Goal: Task Accomplishment & Management: Manage account settings

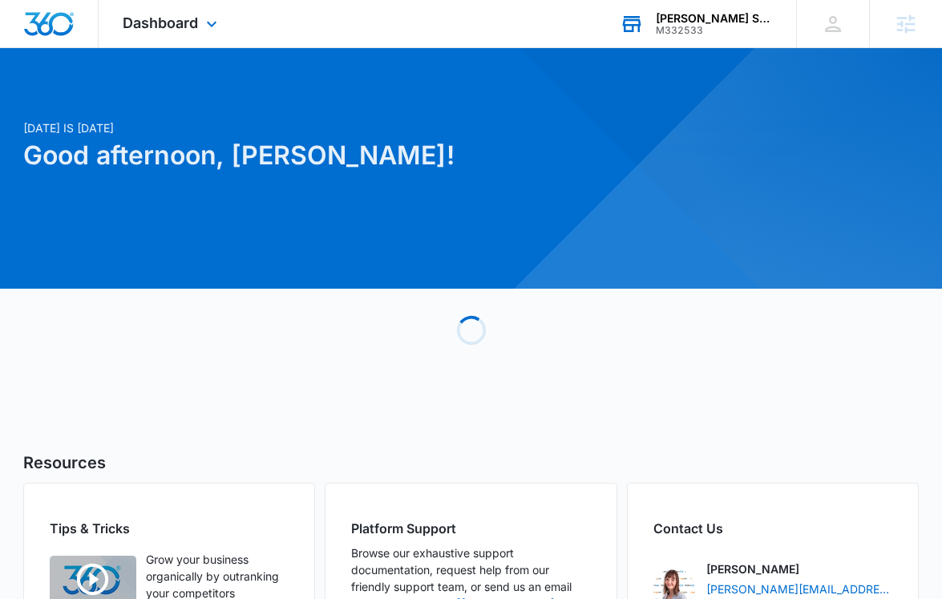
click at [703, 36] on div "Palmer's Strategic Advisors M332533 Your Accounts View All" at bounding box center [696, 23] width 200 height 47
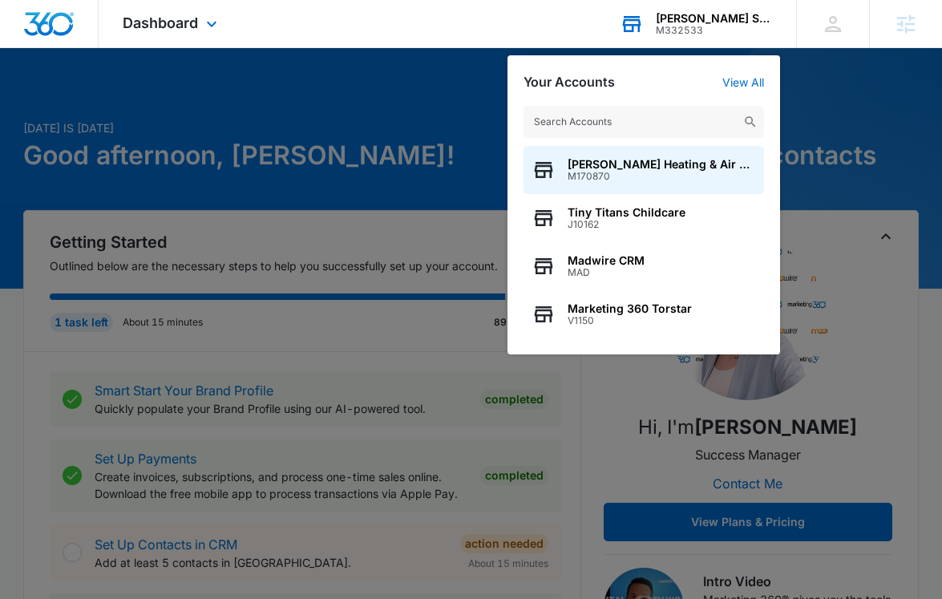
click at [649, 116] on input "text" at bounding box center [644, 122] width 241 height 32
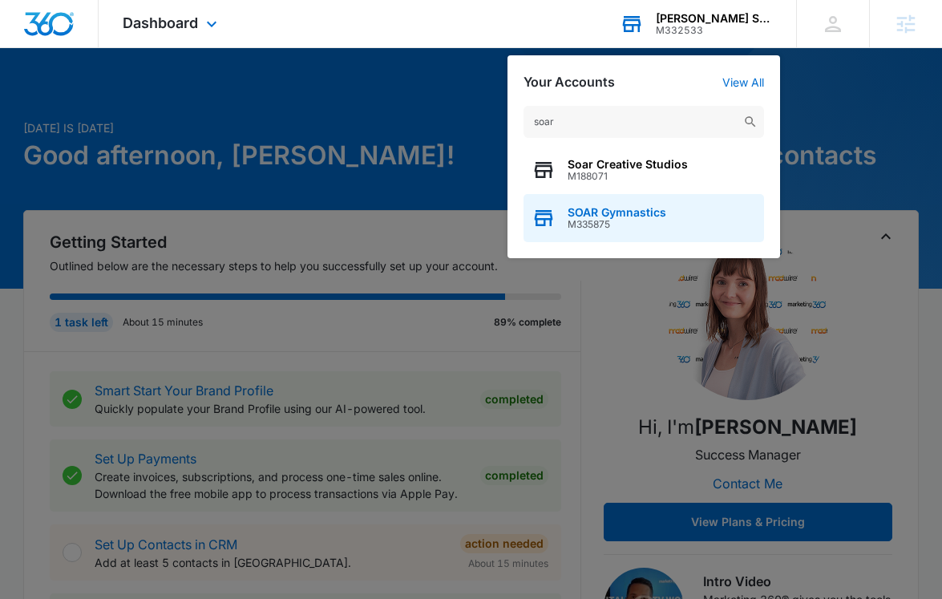
type input "soar"
click at [602, 219] on span "M335875" at bounding box center [617, 224] width 99 height 11
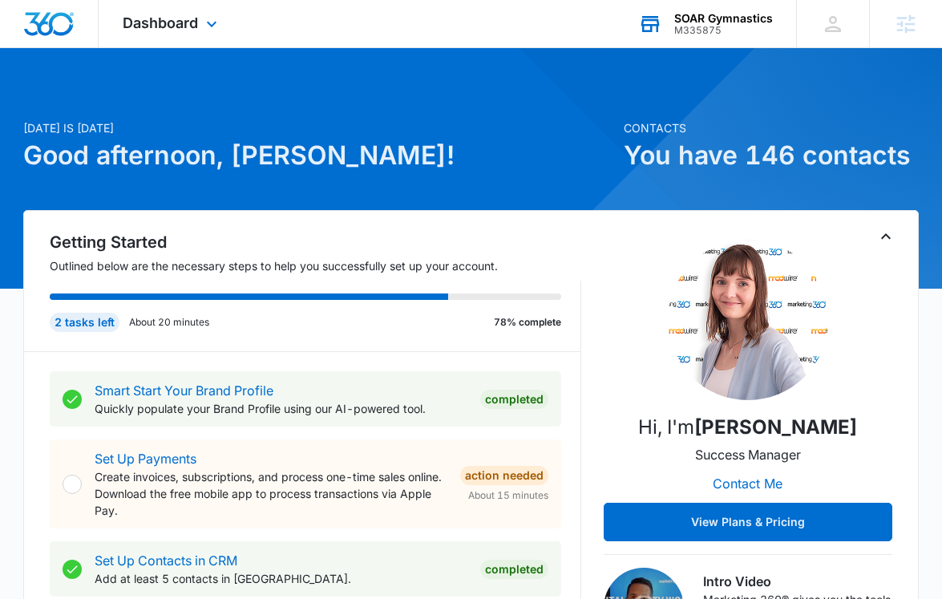
click at [164, 34] on div "Dashboard Apps Reputation Websites Forms CRM Email Social Payments POS Content …" at bounding box center [172, 23] width 147 height 47
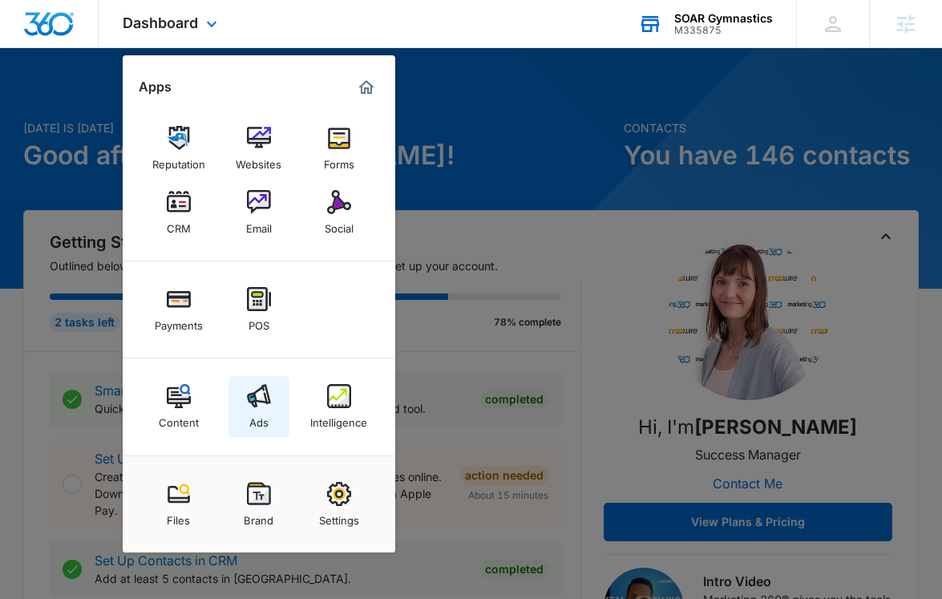
click at [260, 405] on img at bounding box center [259, 396] width 24 height 24
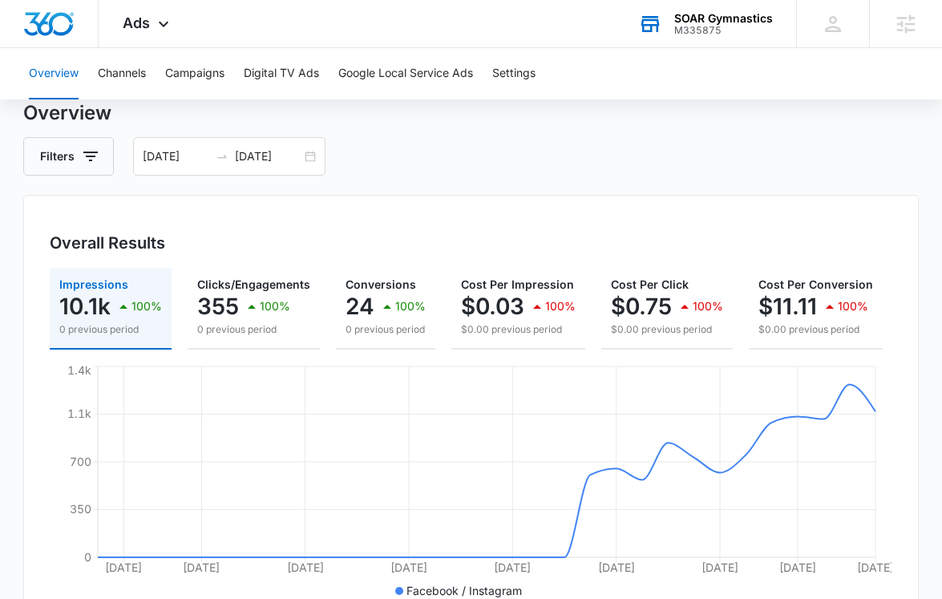
scroll to position [50, 0]
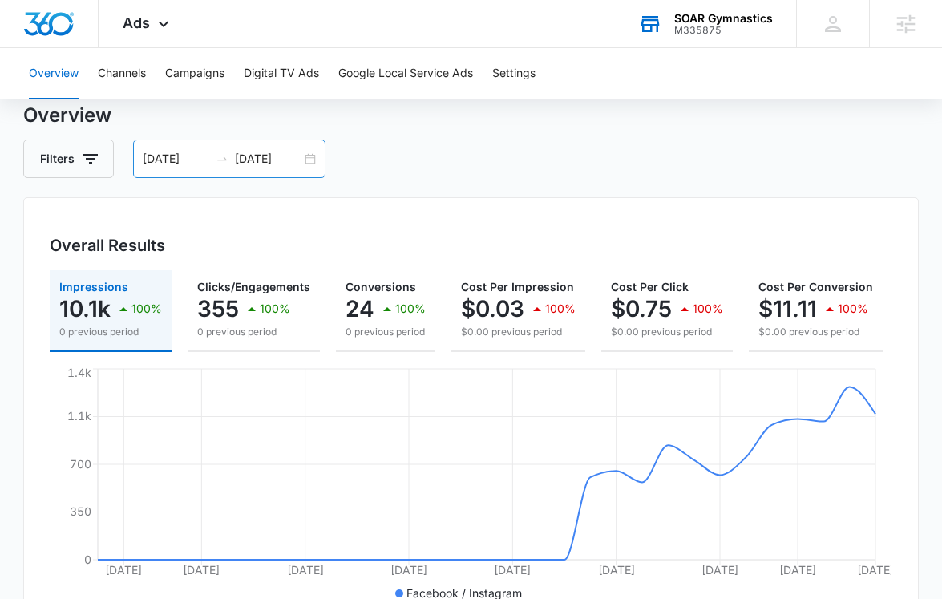
click at [253, 158] on input "[DATE]" at bounding box center [268, 159] width 67 height 18
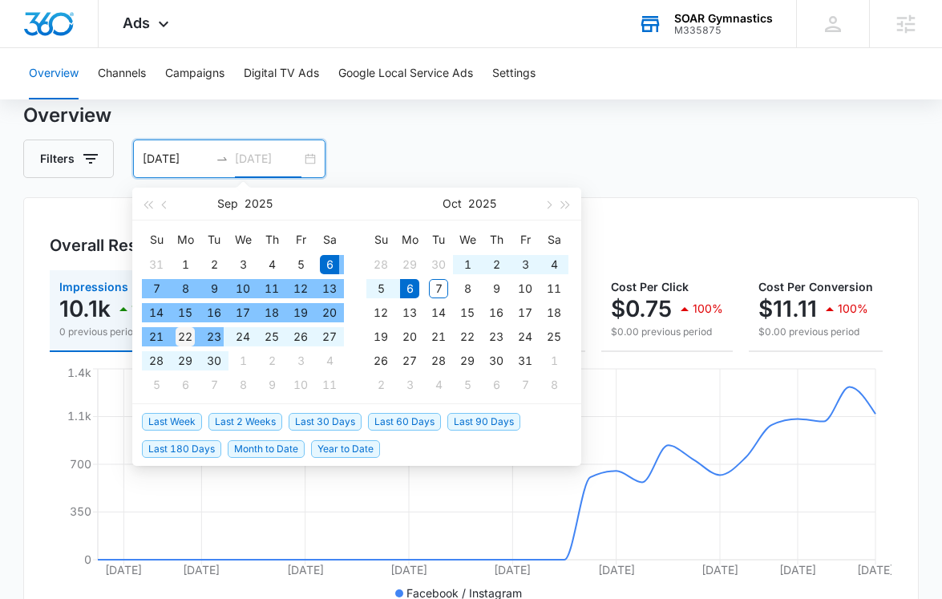
type input "09/22/2025"
click at [187, 334] on div "22" at bounding box center [185, 336] width 19 height 19
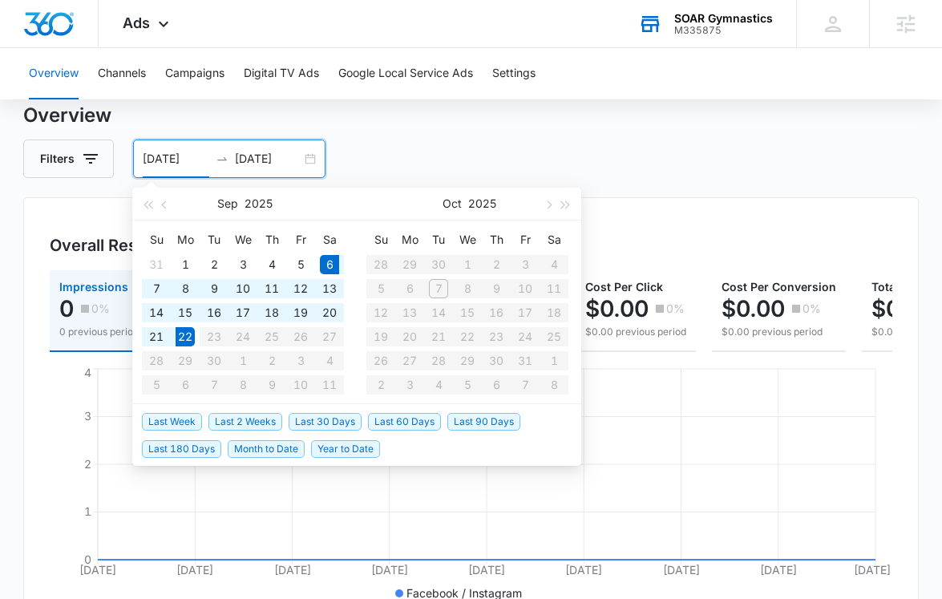
click at [441, 285] on table "Su Mo Tu We Th Fr Sa 28 29 30 1 2 3 4 5 6 7 8 9 10 11 12 13 14 15 16 17 18 19 2…" at bounding box center [467, 312] width 202 height 170
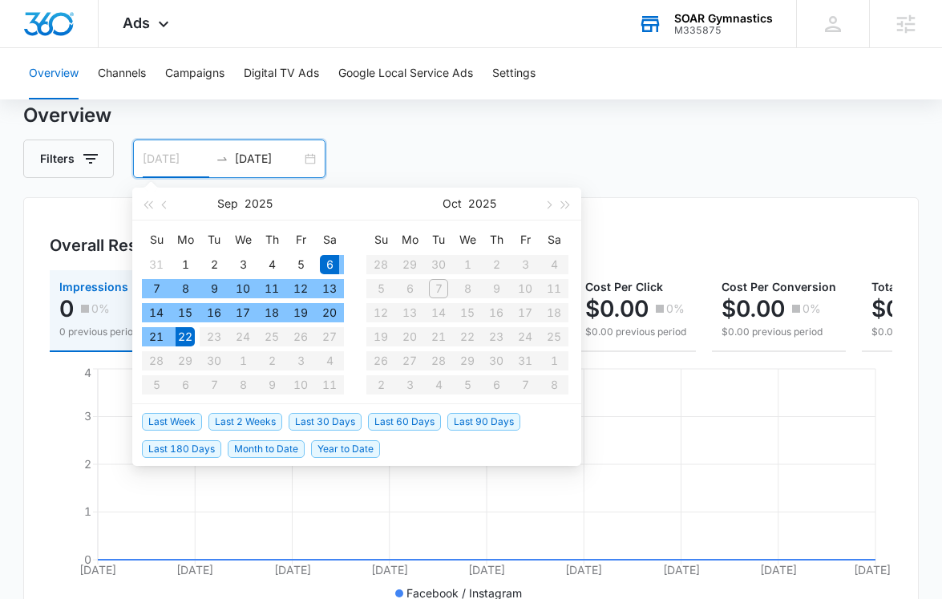
click at [330, 266] on div "6" at bounding box center [329, 264] width 19 height 19
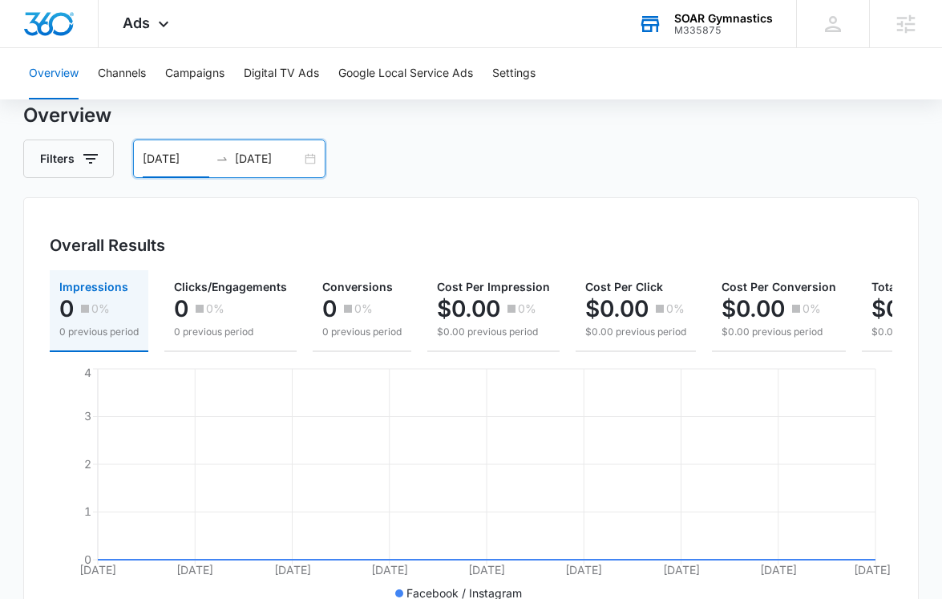
click at [178, 160] on input "[DATE]" at bounding box center [176, 159] width 67 height 18
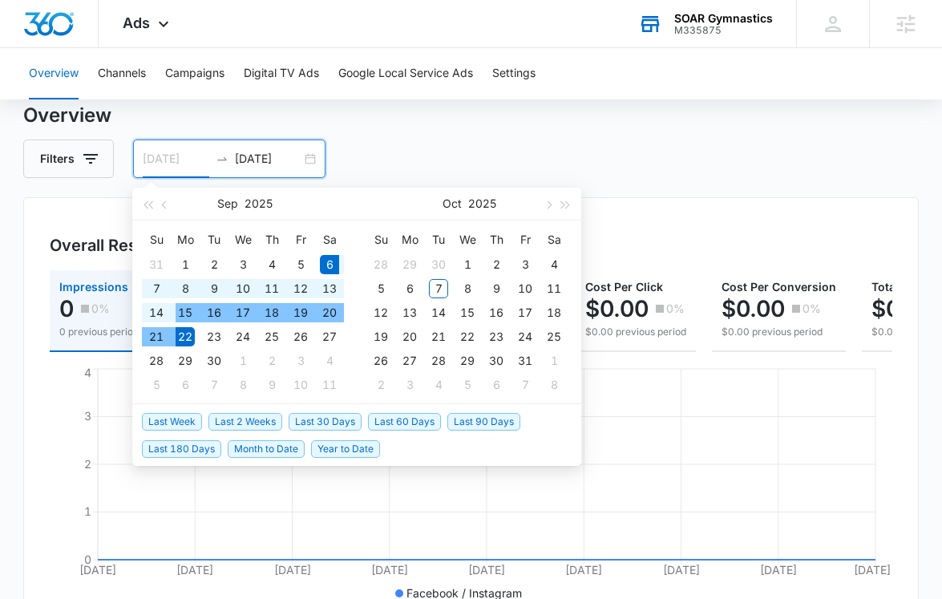
type input "09/22/2025"
click at [192, 333] on div "22" at bounding box center [185, 336] width 19 height 19
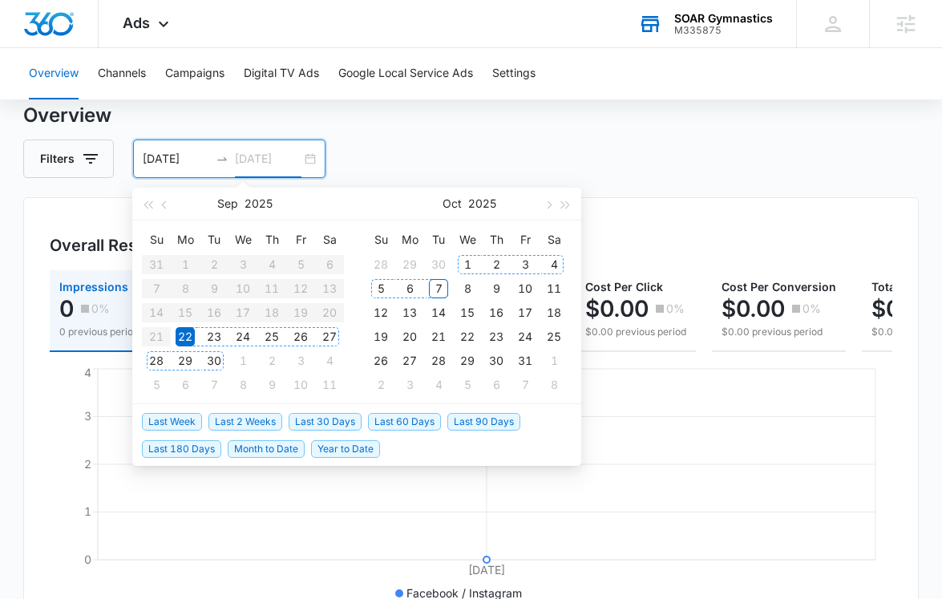
click at [442, 288] on div "7" at bounding box center [438, 288] width 19 height 19
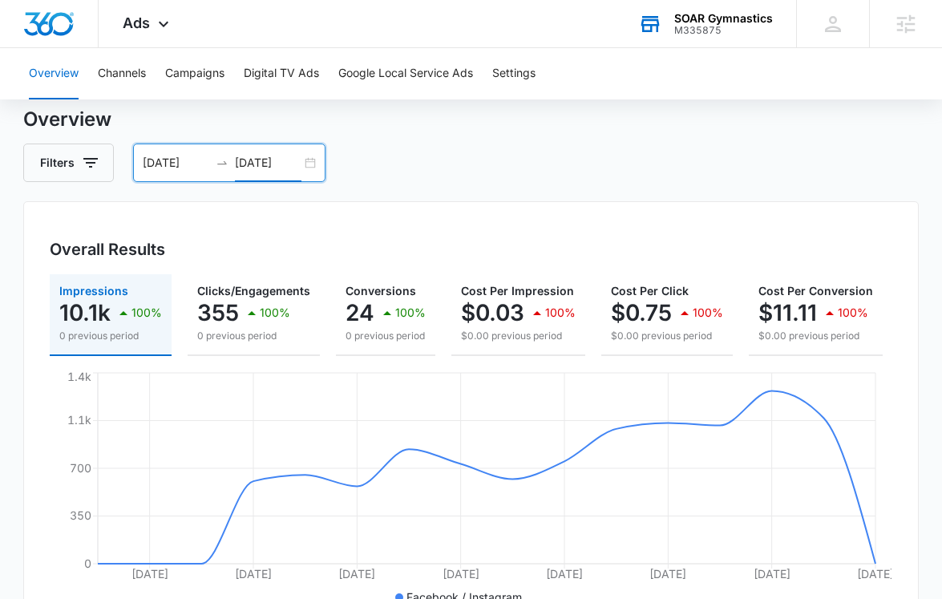
scroll to position [45, 0]
click at [259, 164] on input "10/07/2025" at bounding box center [268, 164] width 67 height 18
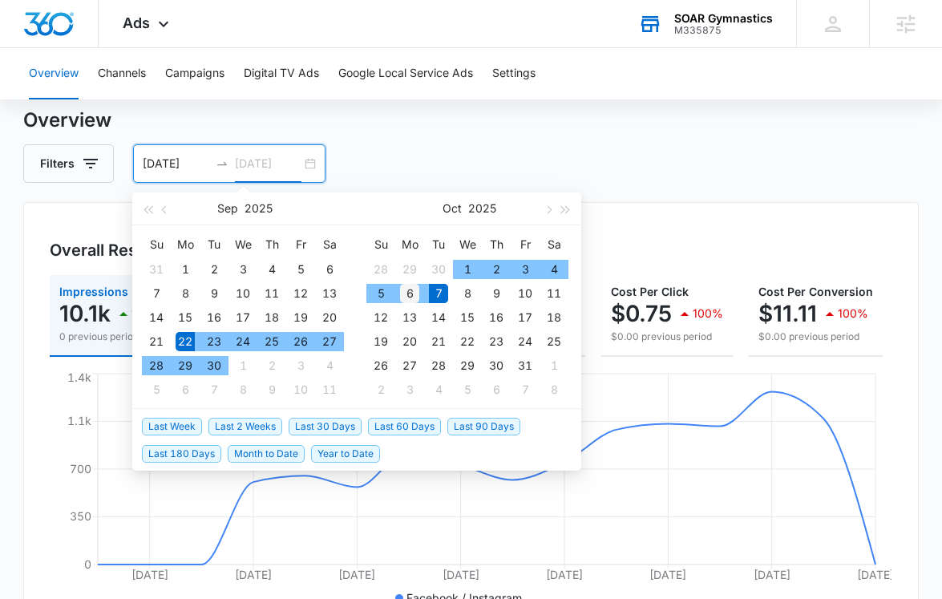
type input "[DATE]"
click at [407, 289] on div "6" at bounding box center [409, 293] width 19 height 19
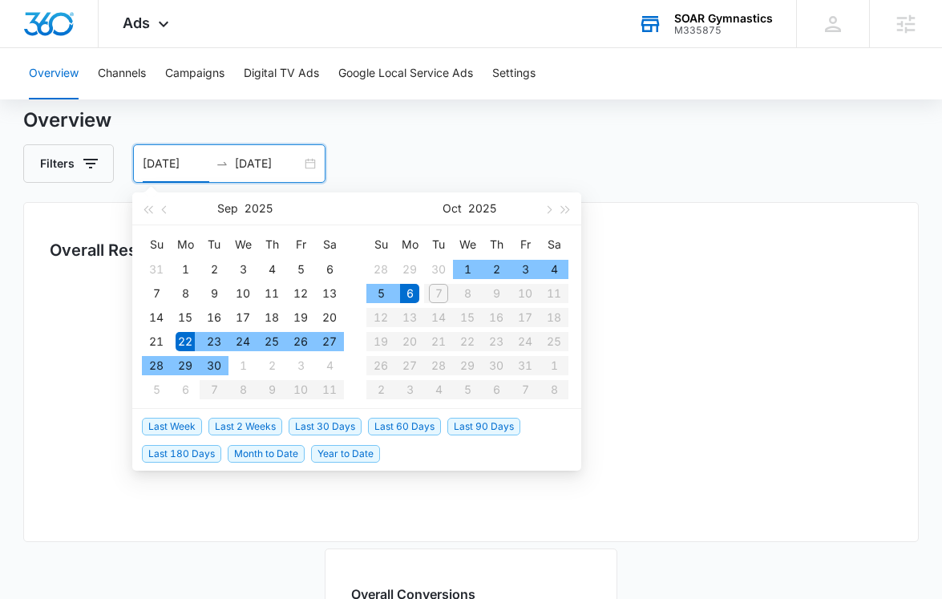
type input "09/22/2025"
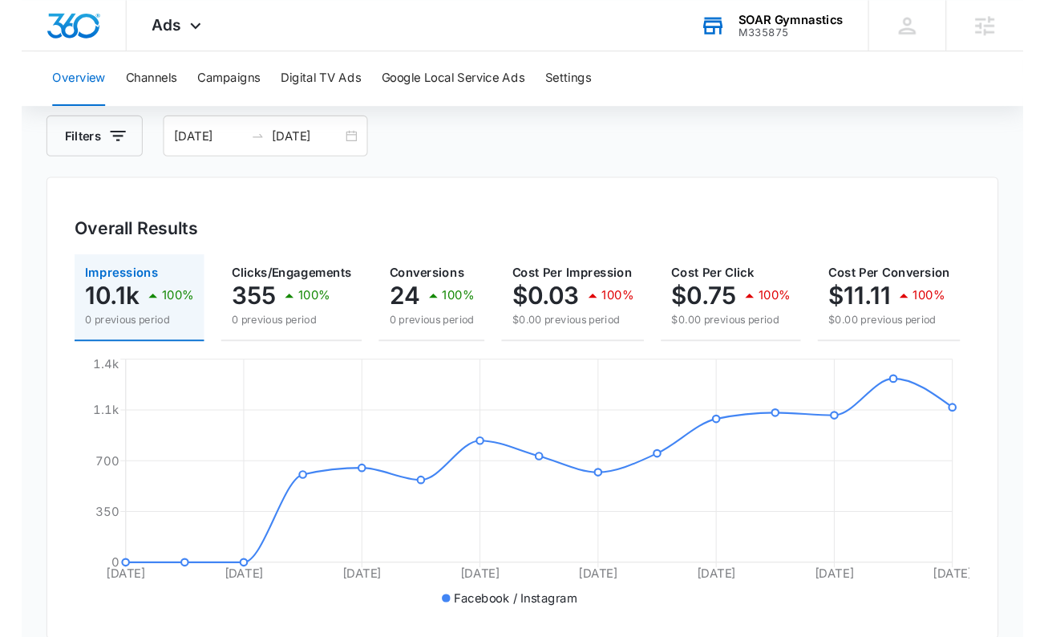
scroll to position [127, 0]
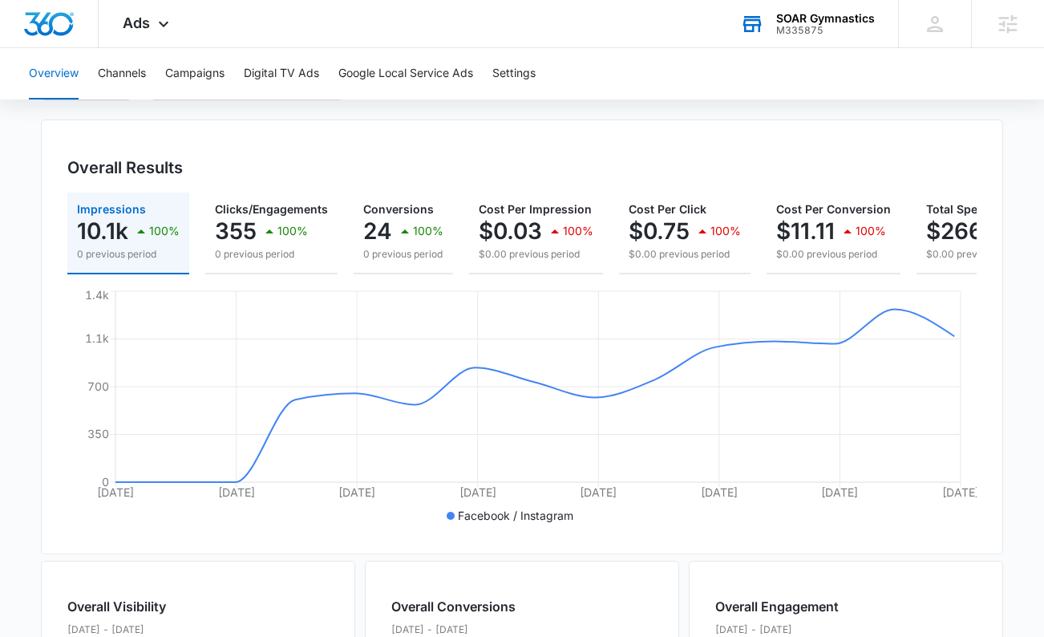
click at [852, 16] on div "SOAR Gymnastics" at bounding box center [825, 18] width 99 height 13
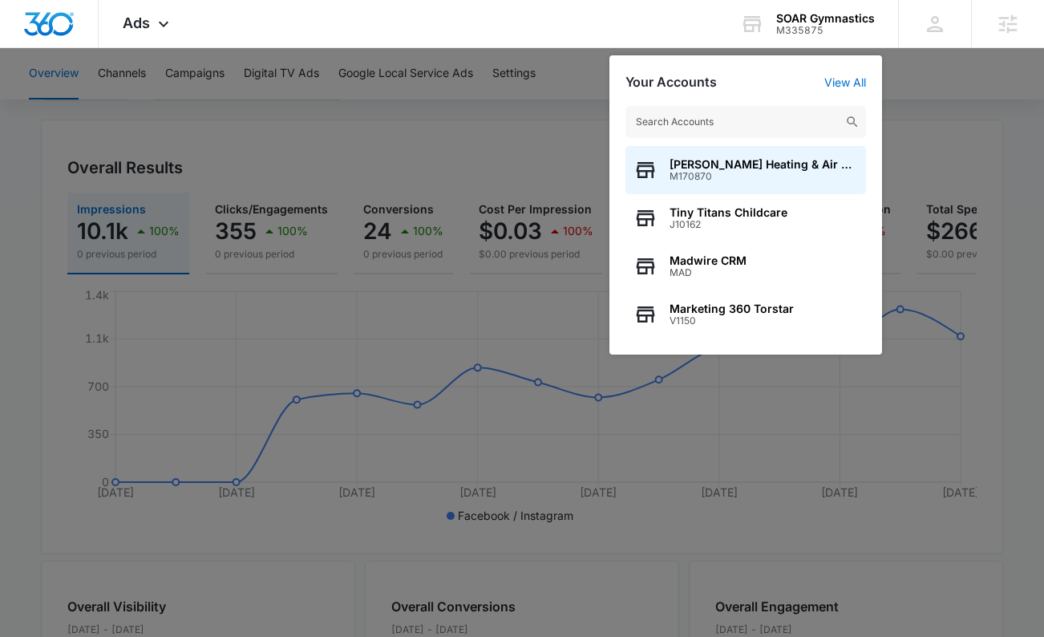
click at [729, 119] on input "text" at bounding box center [745, 122] width 241 height 32
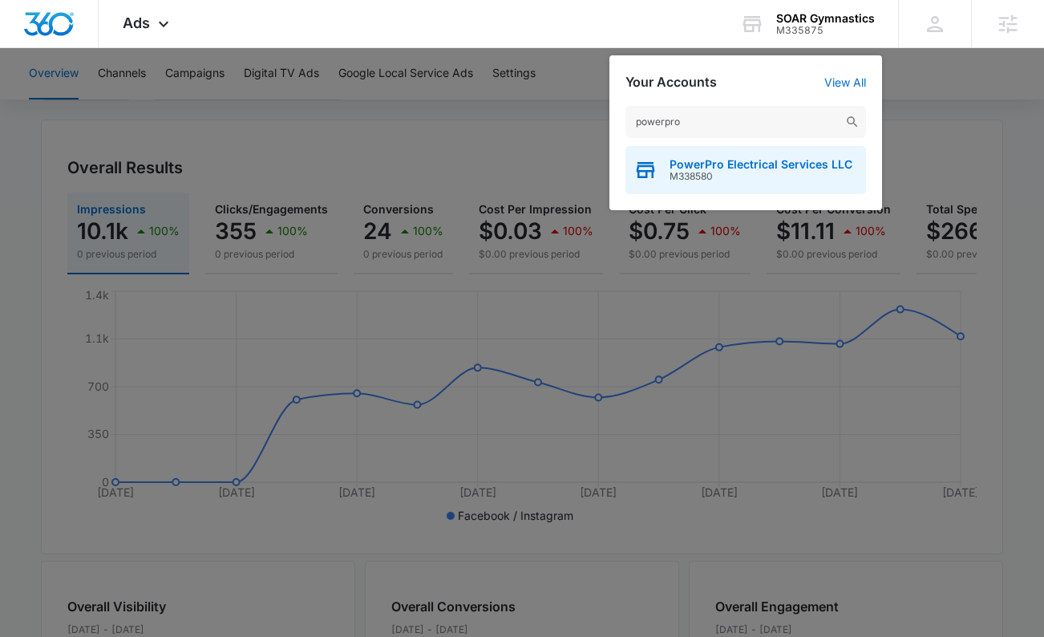
type input "powerpro"
click at [731, 174] on span "M338580" at bounding box center [761, 176] width 183 height 11
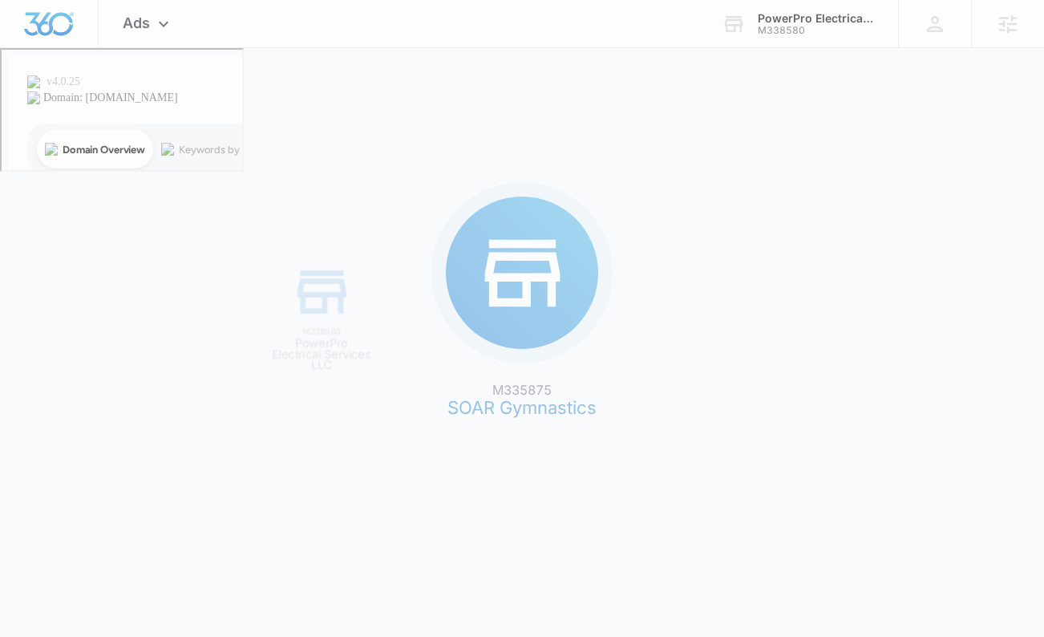
scroll to position [0, 0]
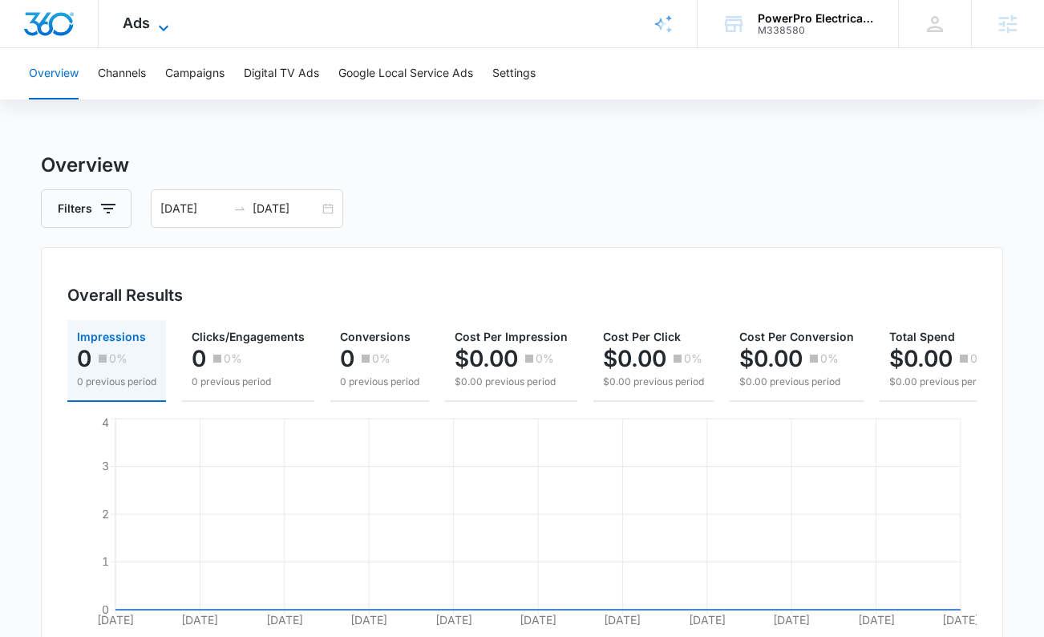
click at [154, 27] on icon at bounding box center [163, 27] width 19 height 19
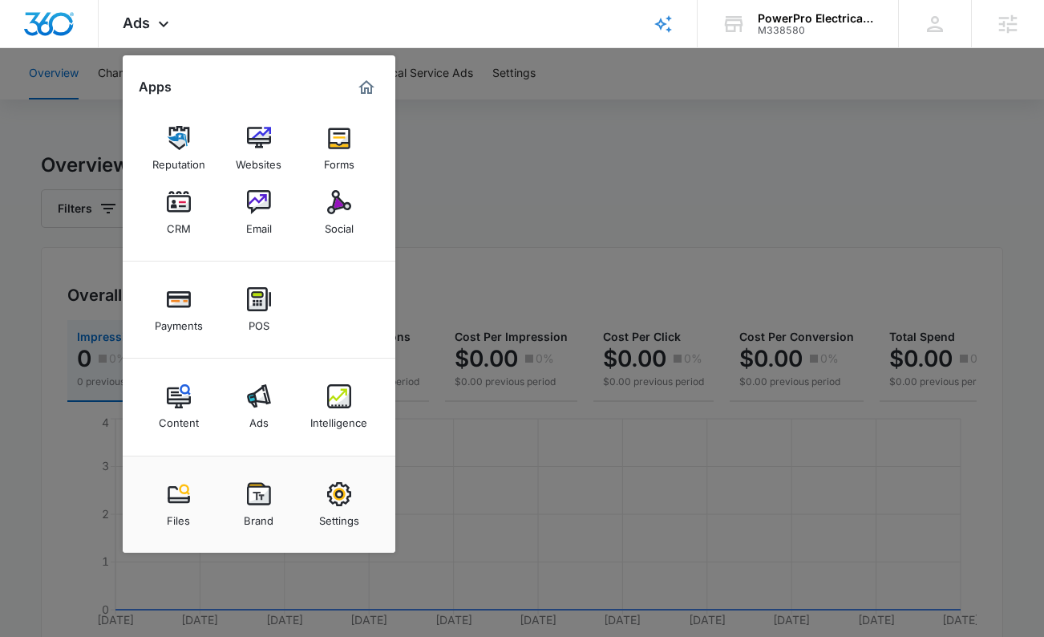
click at [179, 132] on img at bounding box center [179, 138] width 24 height 24
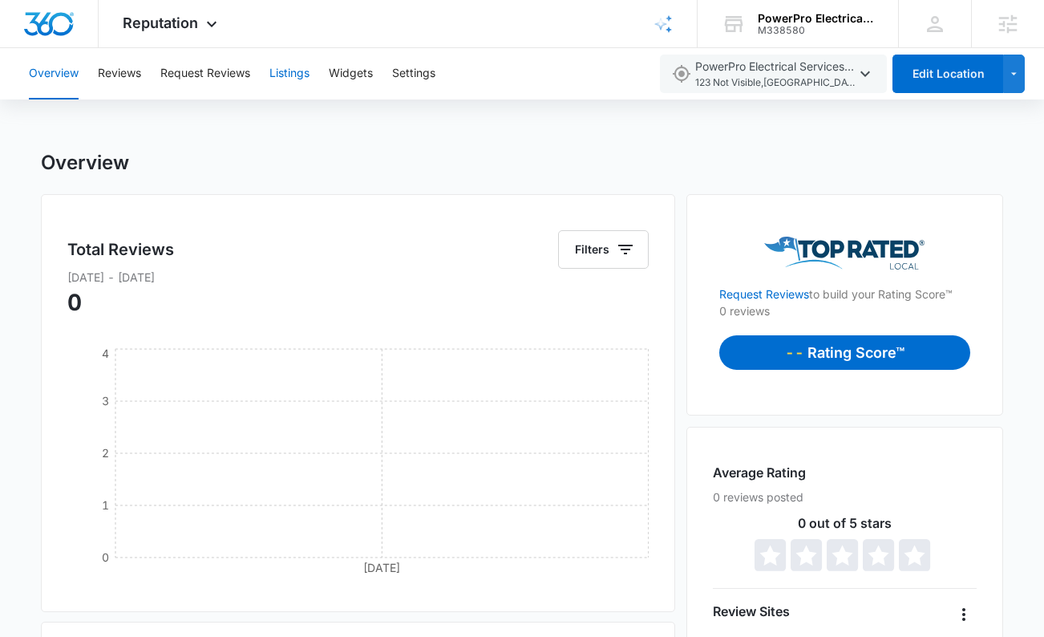
click at [293, 72] on button "Listings" at bounding box center [289, 73] width 40 height 51
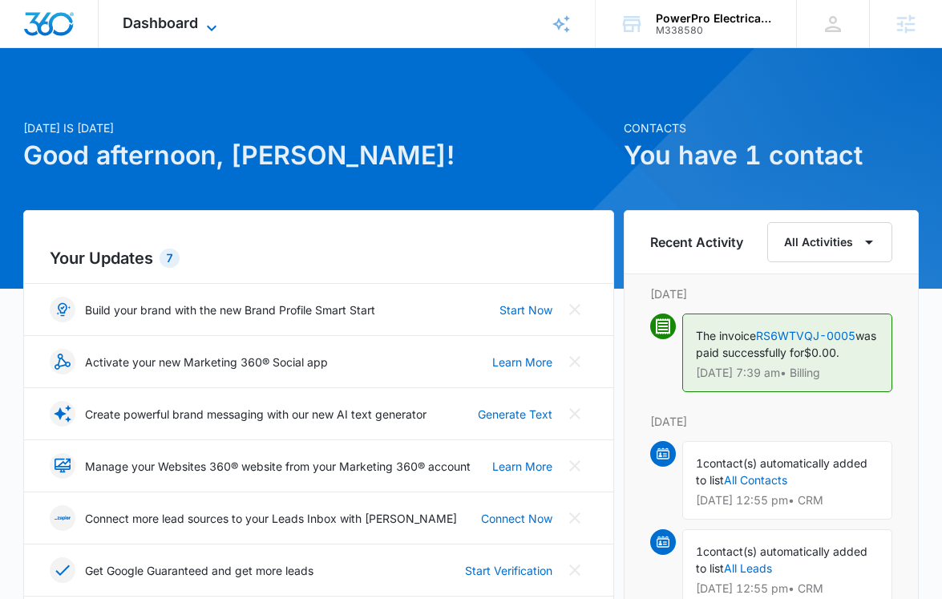
click at [169, 19] on span "Dashboard" at bounding box center [160, 22] width 75 height 17
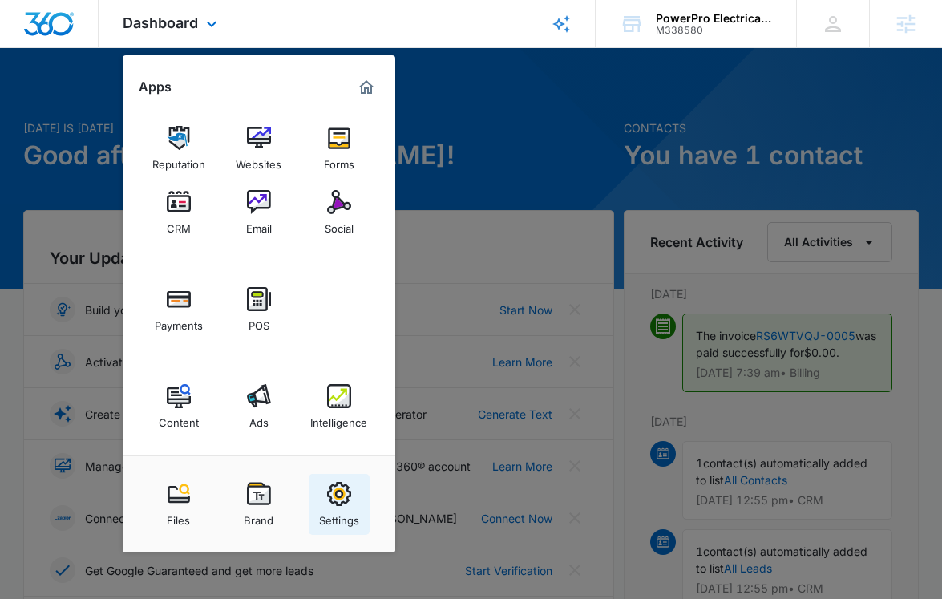
click at [343, 496] on img at bounding box center [339, 494] width 24 height 24
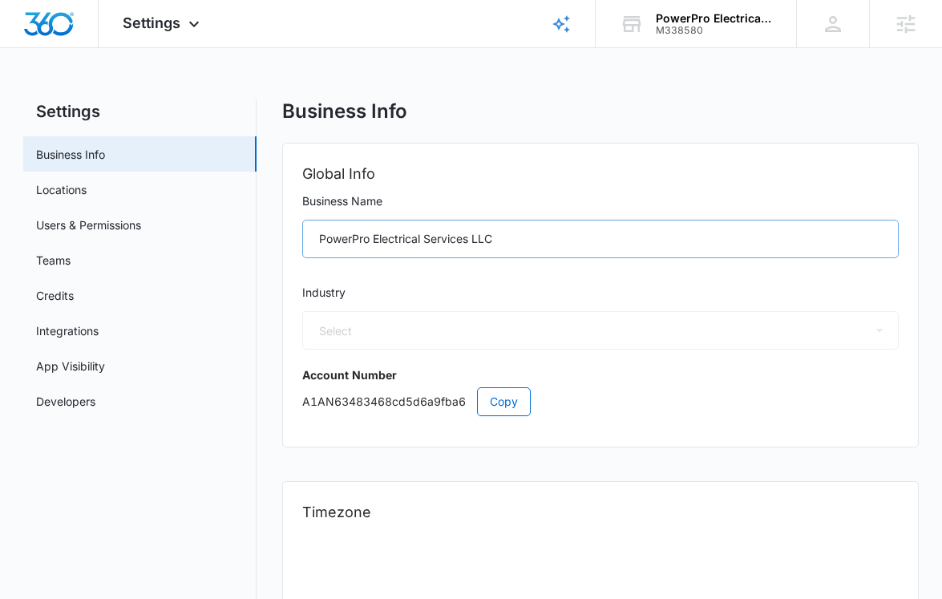
select select "17"
select select "US"
select select "America/New_York"
click at [178, 18] on span "Settings" at bounding box center [152, 22] width 58 height 17
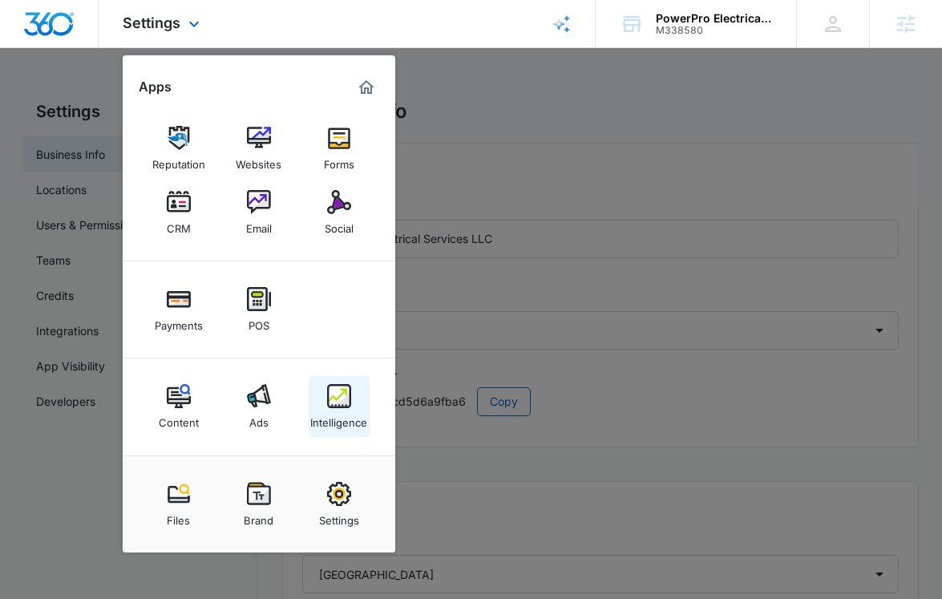
click at [351, 403] on link "Intelligence" at bounding box center [339, 406] width 61 height 61
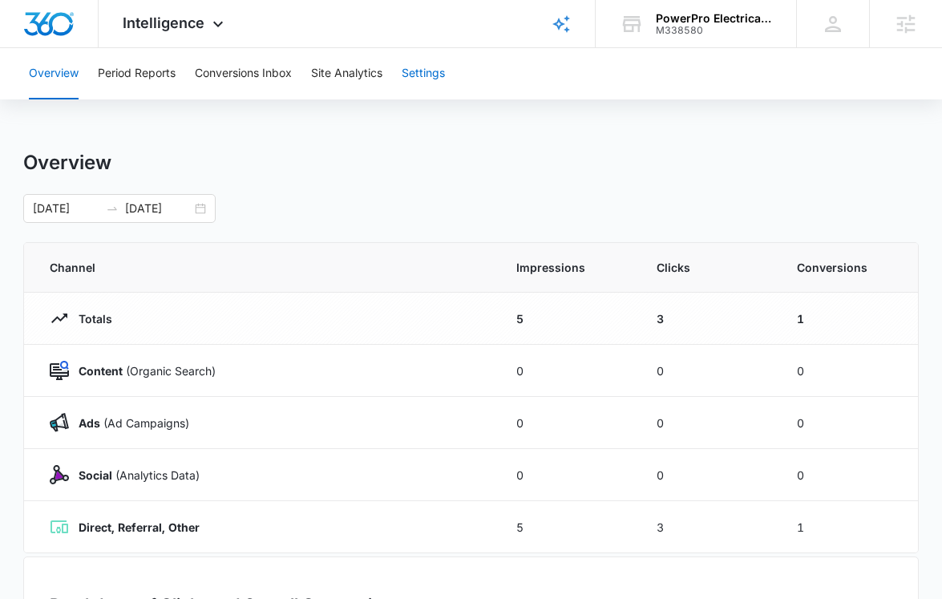
click at [419, 71] on button "Settings" at bounding box center [423, 73] width 43 height 51
